Goal: Task Accomplishment & Management: Manage account settings

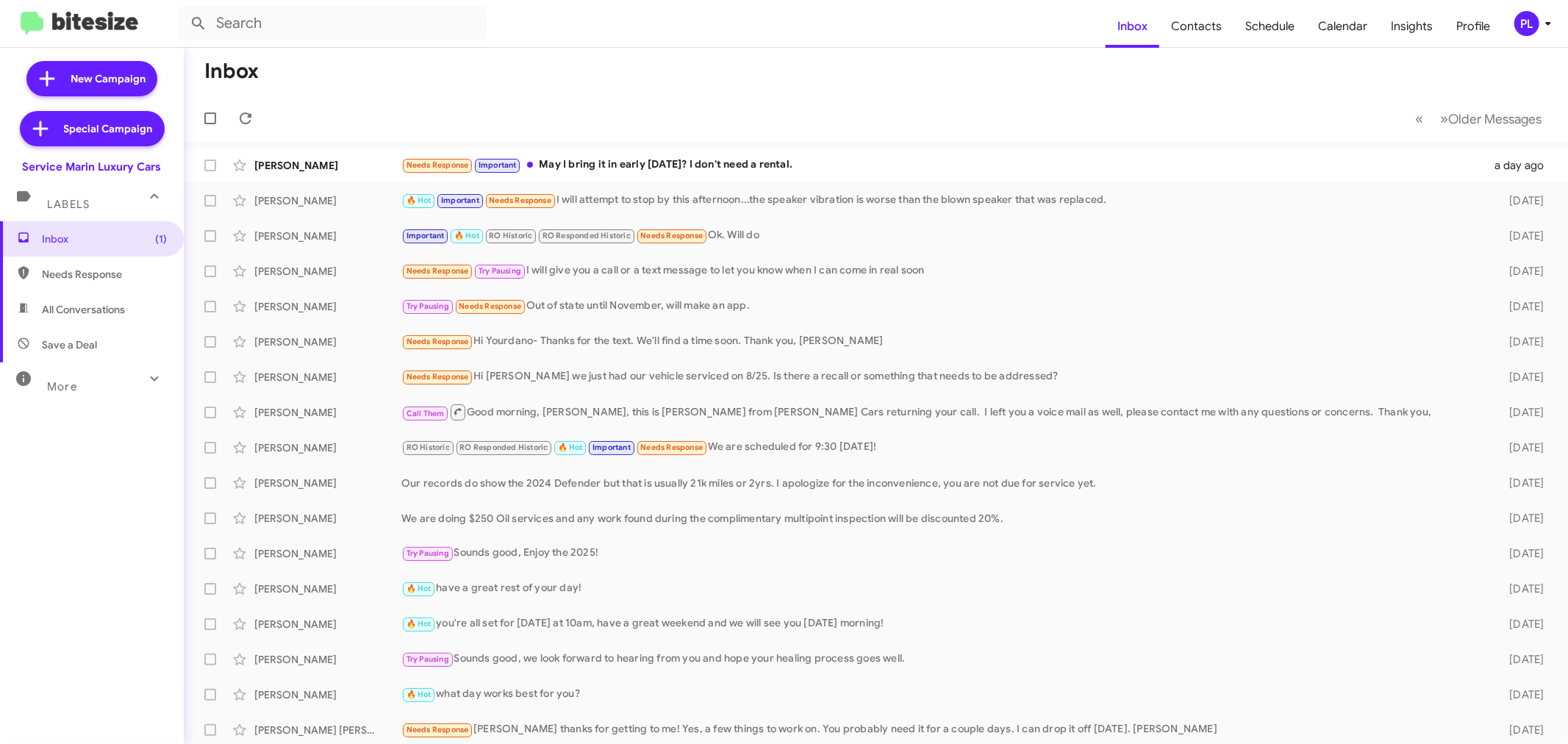
click at [1539, 30] on icon at bounding box center [1548, 24] width 18 height 18
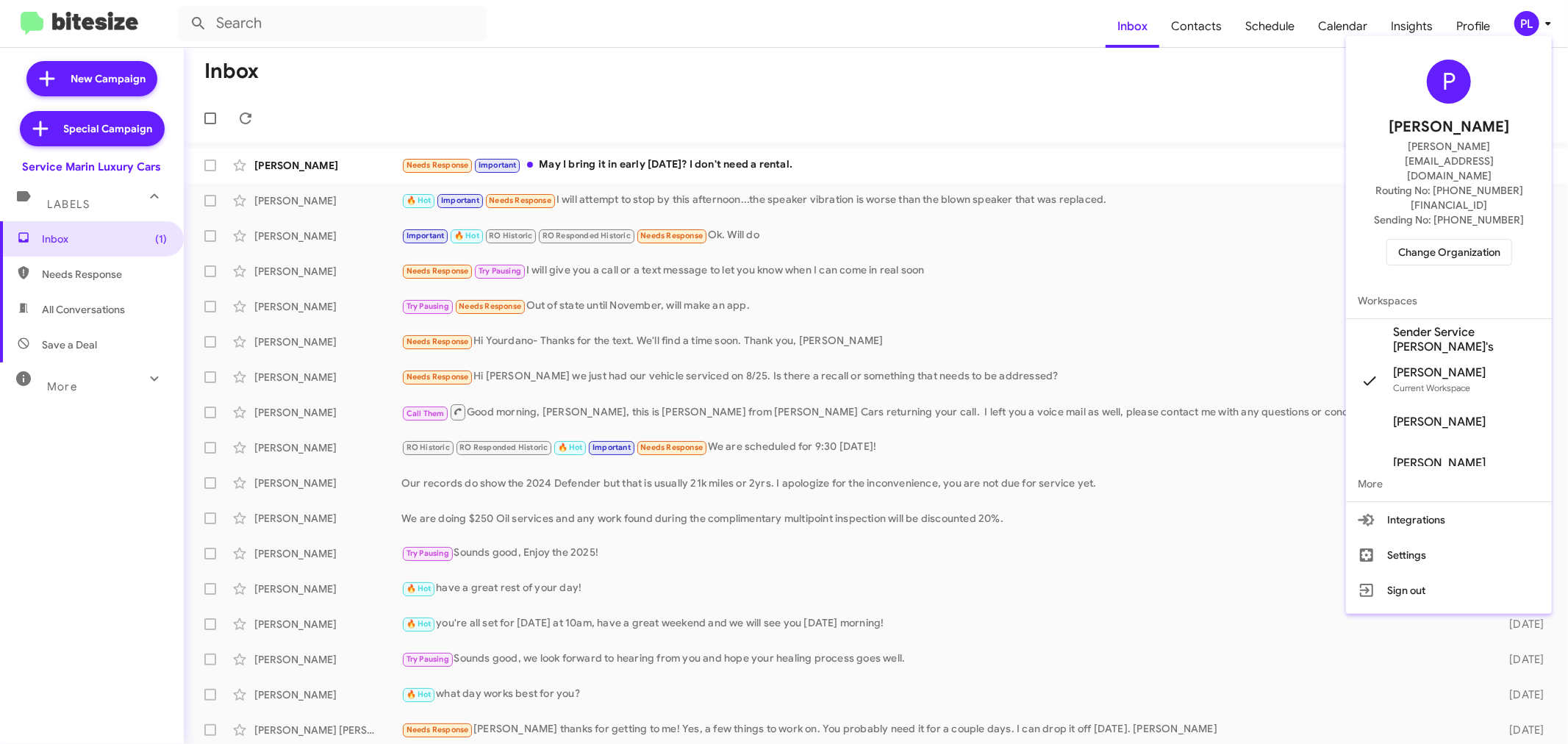
click at [1451, 240] on span "Change Organization" at bounding box center [1449, 252] width 102 height 25
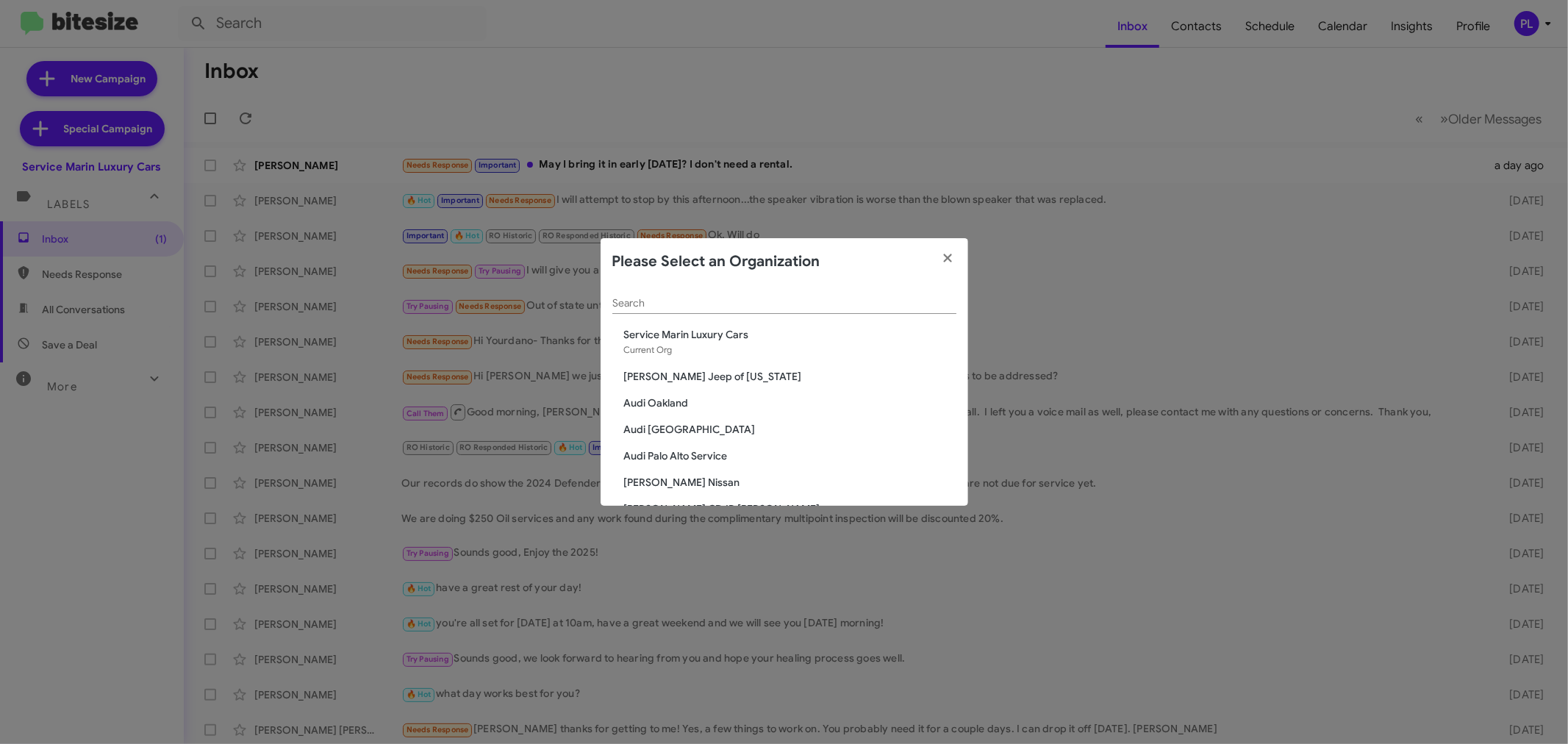
click at [864, 307] on input "Search" at bounding box center [784, 304] width 344 height 11
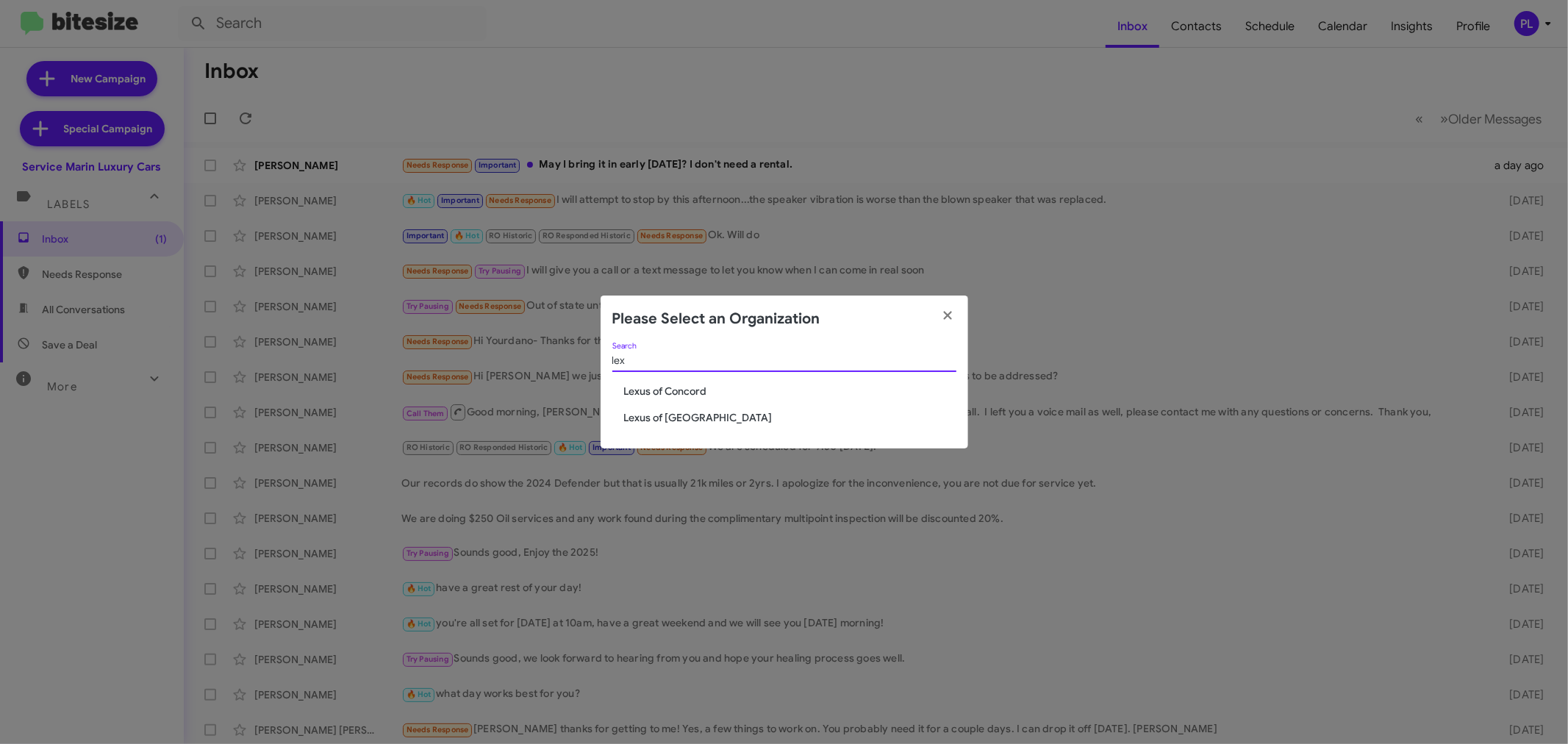
type input "lex"
click at [659, 388] on span "Lexus of Concord" at bounding box center [790, 391] width 332 height 15
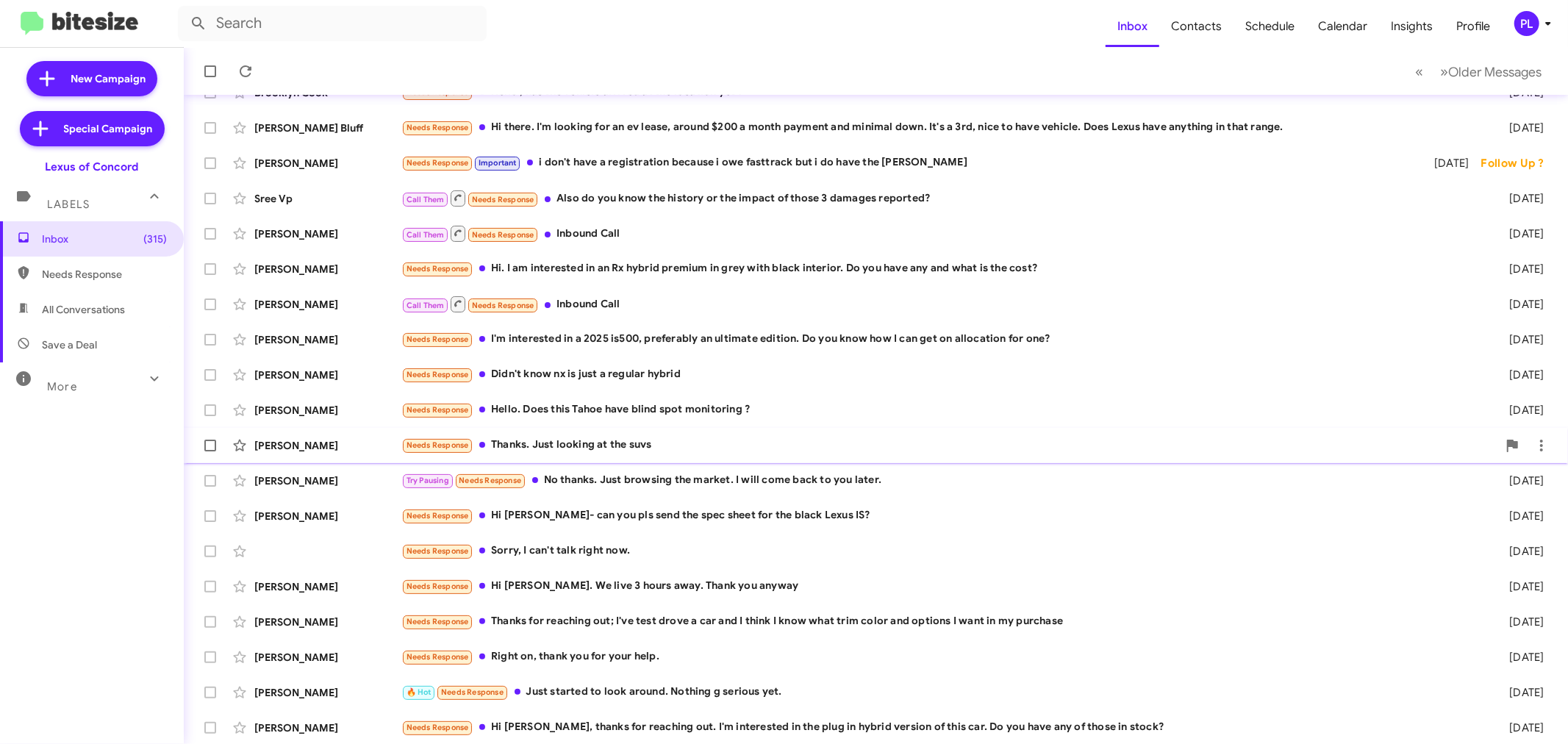
scroll to position [109, 0]
click at [1482, 24] on span "Profile" at bounding box center [1473, 26] width 57 height 43
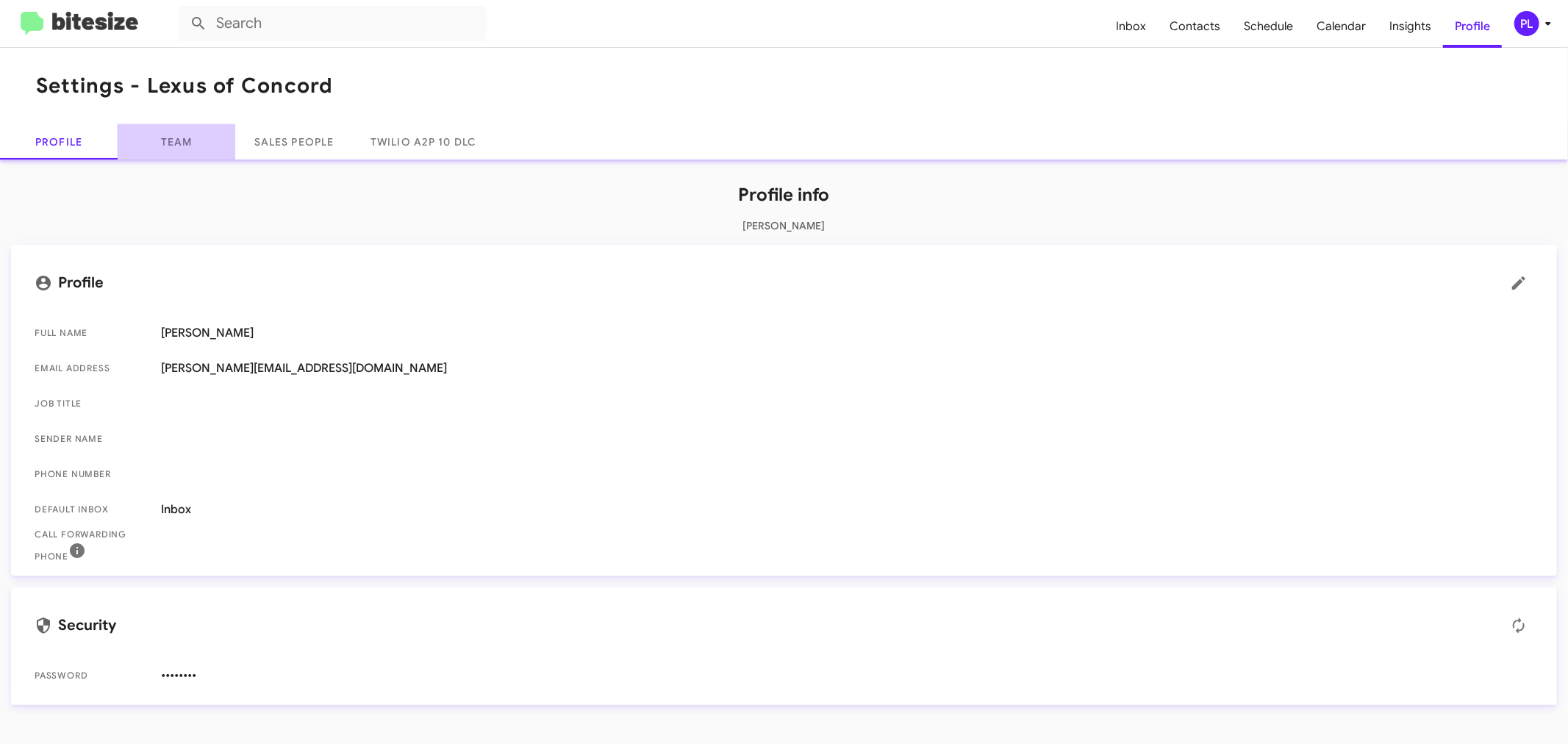
click at [180, 141] on link "Team" at bounding box center [177, 142] width 118 height 35
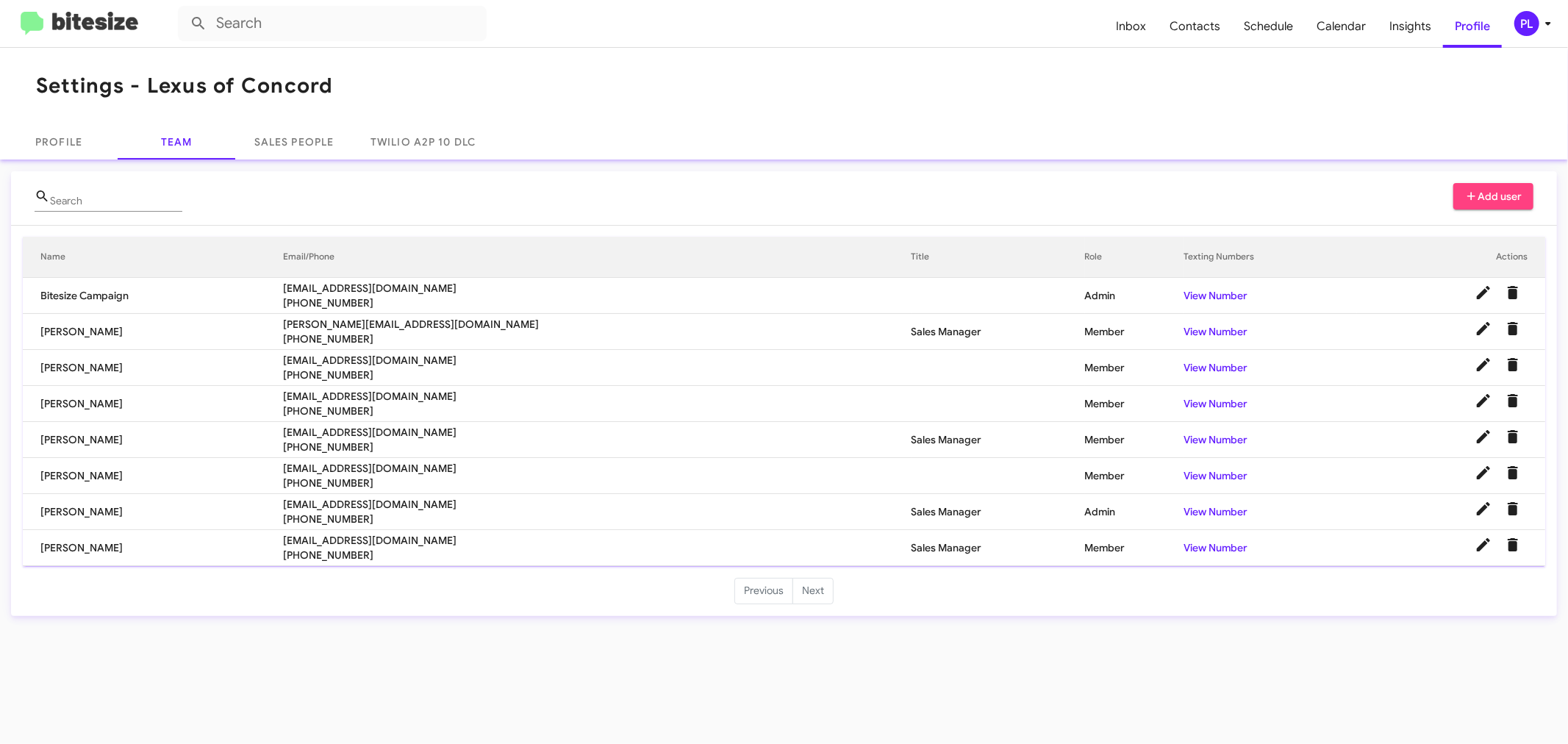
drag, startPoint x: 362, startPoint y: 83, endPoint x: 148, endPoint y: 119, distance: 217.0
click at [148, 119] on mat-toolbar "Settings - Lexus of Concord" at bounding box center [784, 85] width 1568 height 76
copy h1 "Lexus of Concord"
